Goal: Find specific page/section: Find specific page/section

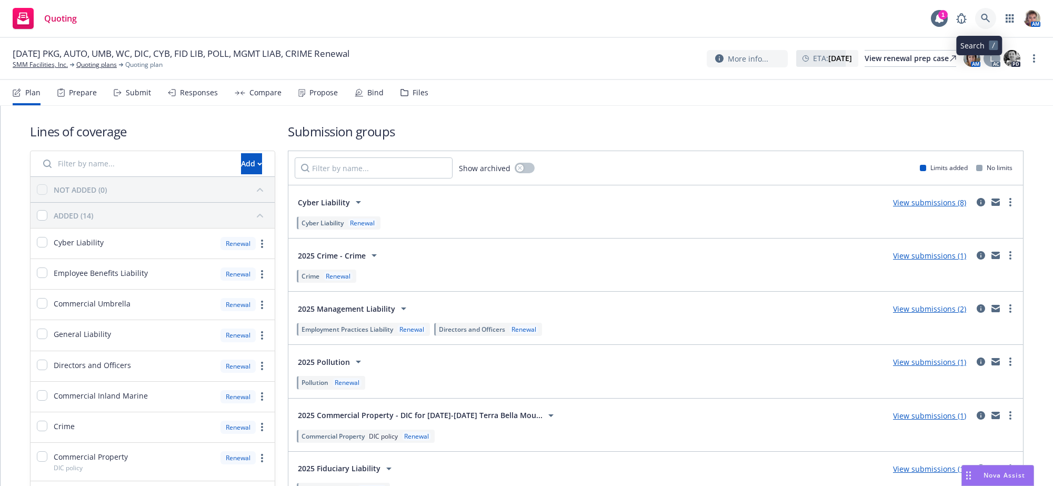
click at [981, 15] on icon at bounding box center [985, 18] width 9 height 9
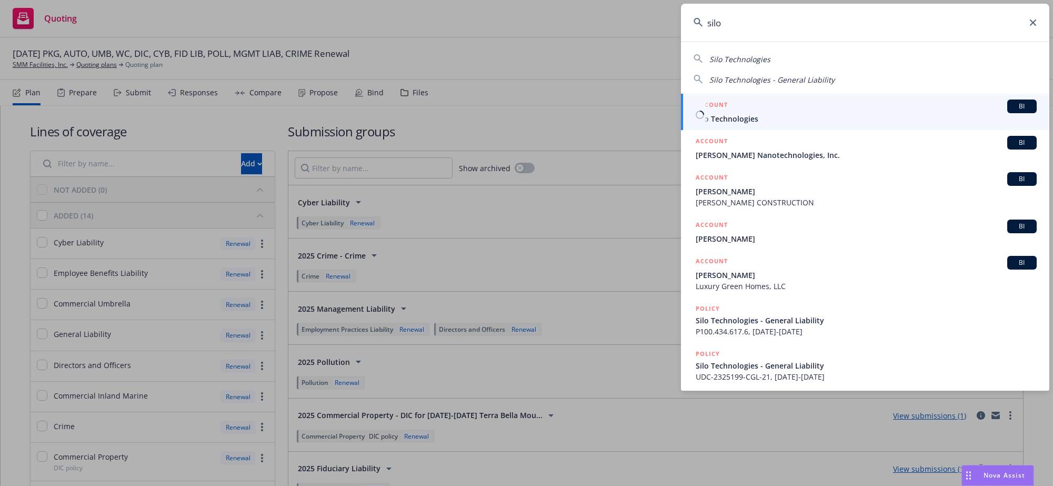
type input "silo"
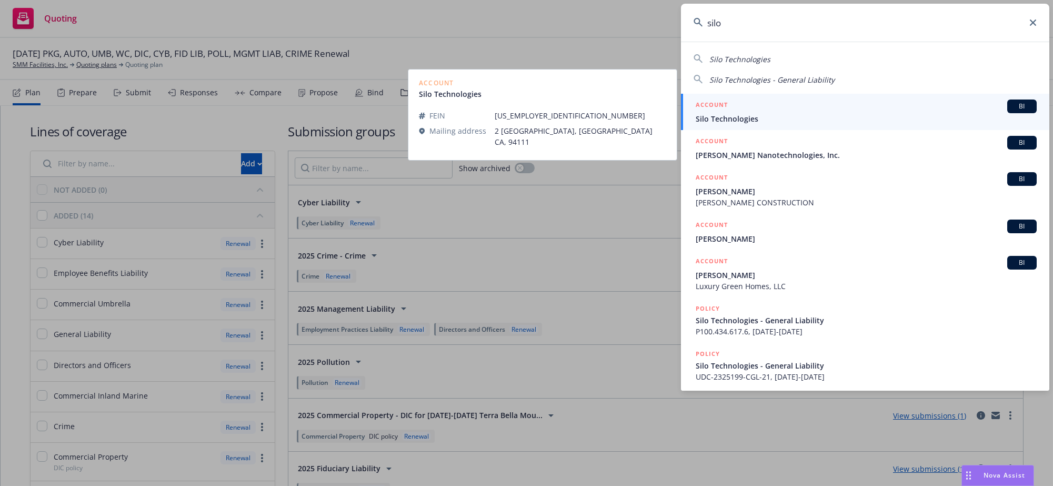
click at [905, 124] on span "Silo Technologies" at bounding box center [866, 118] width 341 height 11
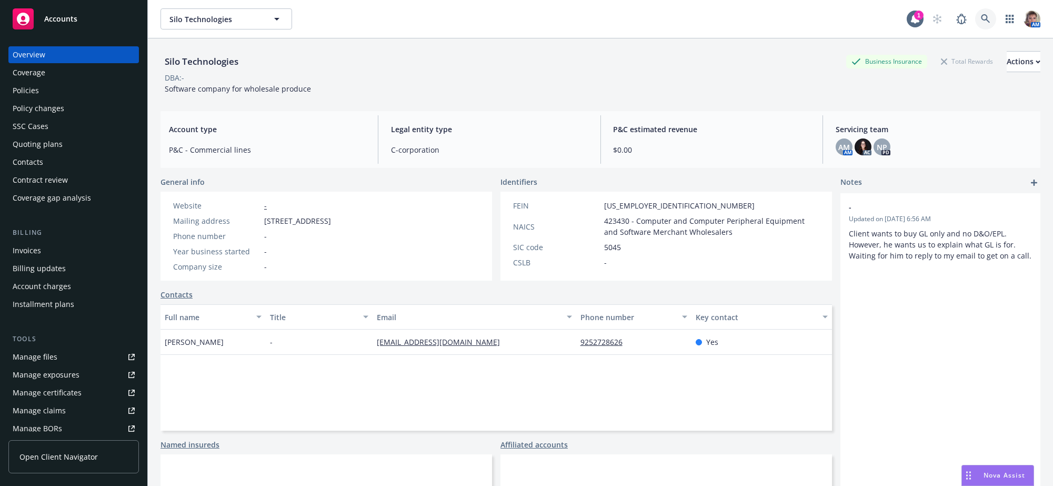
click at [981, 17] on icon at bounding box center [985, 18] width 9 height 9
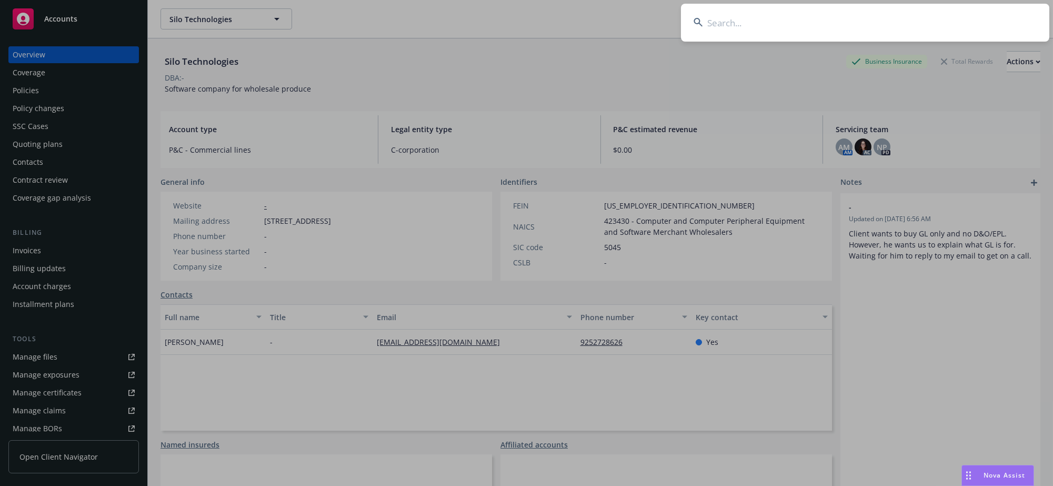
click at [946, 19] on input at bounding box center [865, 23] width 368 height 38
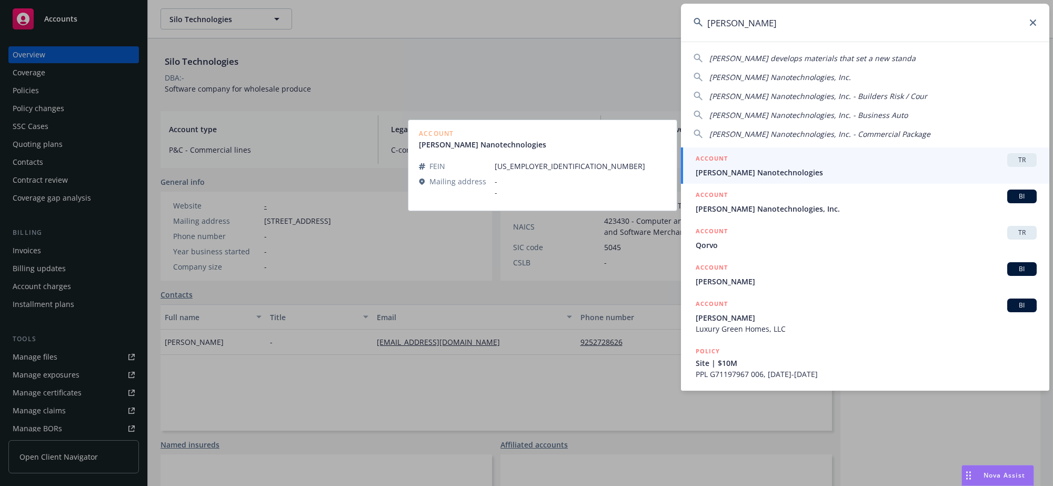
type input "[PERSON_NAME]"
click at [761, 171] on span "[PERSON_NAME] Nanotechnologies" at bounding box center [866, 172] width 341 height 11
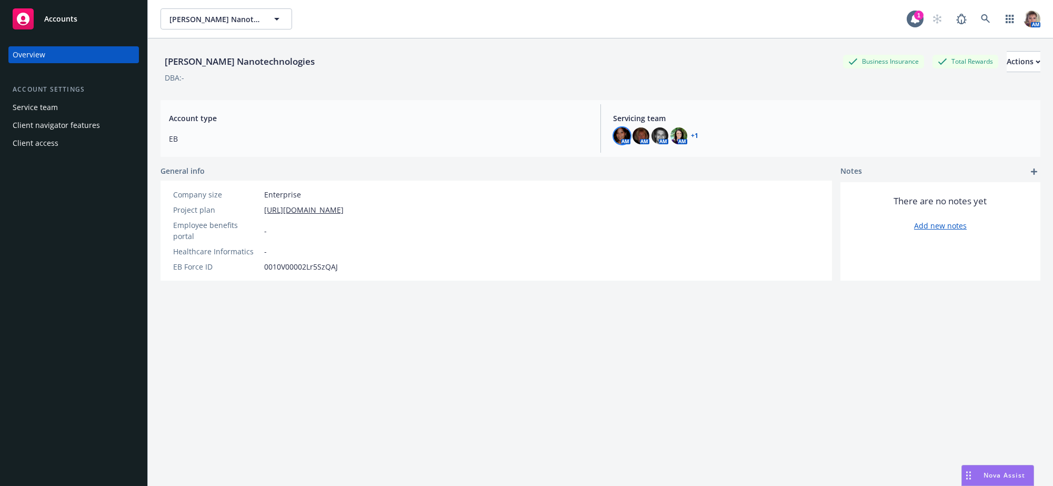
click at [621, 139] on img at bounding box center [622, 135] width 17 height 17
click at [634, 138] on img at bounding box center [641, 135] width 17 height 17
click at [651, 138] on img at bounding box center [659, 135] width 17 height 17
click at [683, 138] on img at bounding box center [678, 135] width 17 height 17
click at [695, 139] on link "+ 1" at bounding box center [694, 136] width 7 height 6
